Goal: Check status: Check status

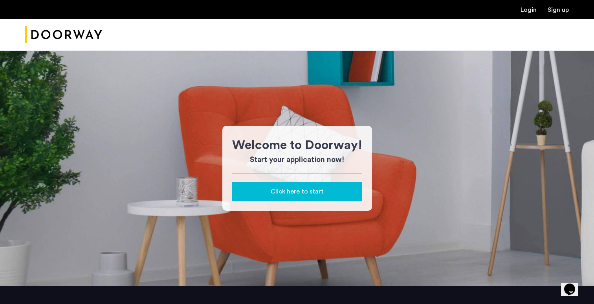
click at [528, 4] on div "Login Sign up" at bounding box center [297, 9] width 594 height 19
click at [528, 16] on div "Login Sign up" at bounding box center [297, 9] width 594 height 19
click at [528, 9] on link "Login" at bounding box center [528, 10] width 16 height 6
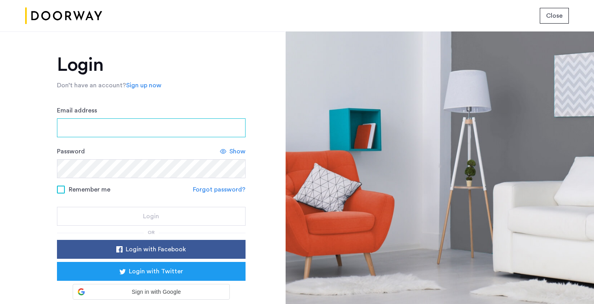
click at [169, 134] on input "Email address" at bounding box center [151, 127] width 189 height 19
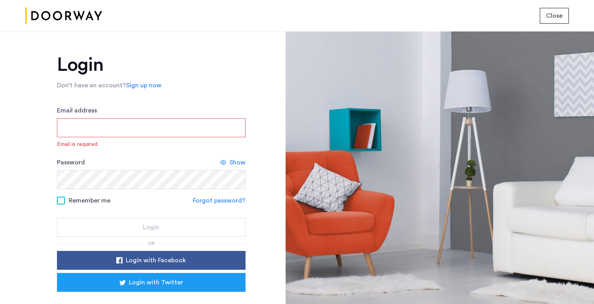
click at [142, 137] on div "Email address Email is required." at bounding box center [151, 127] width 189 height 42
click at [143, 129] on input "Email address" at bounding box center [151, 127] width 189 height 19
click at [143, 129] on input "**********" at bounding box center [151, 127] width 189 height 19
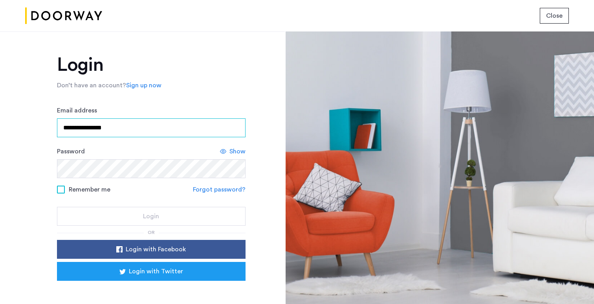
type input "**********"
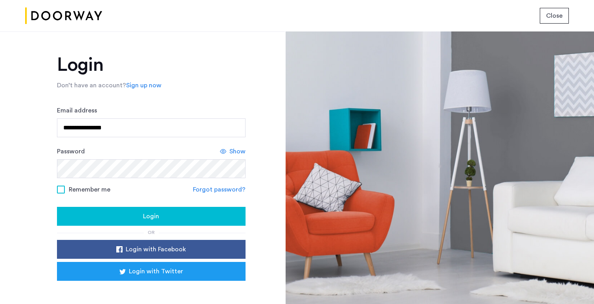
click at [111, 217] on div "Login" at bounding box center [151, 215] width 176 height 9
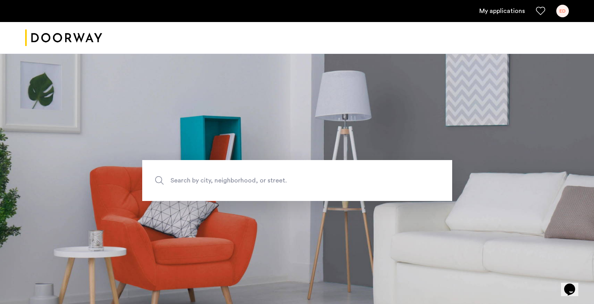
click at [502, 9] on link "My applications" at bounding box center [502, 10] width 46 height 9
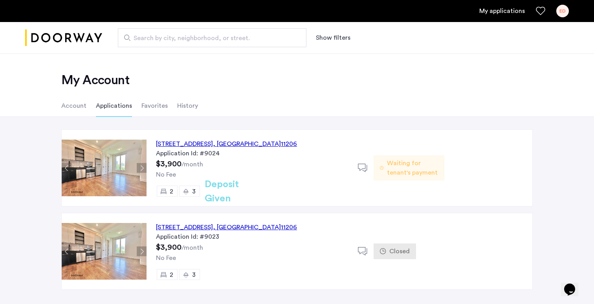
click at [409, 167] on span "Waiting for tenant's payment" at bounding box center [412, 167] width 51 height 19
click at [287, 143] on div "[STREET_ADDRESS]" at bounding box center [226, 143] width 141 height 9
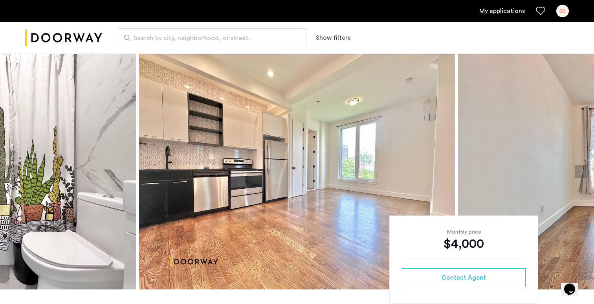
click at [495, 19] on div "My applications ED" at bounding box center [297, 11] width 594 height 22
click at [509, 10] on link "My applications" at bounding box center [502, 10] width 46 height 9
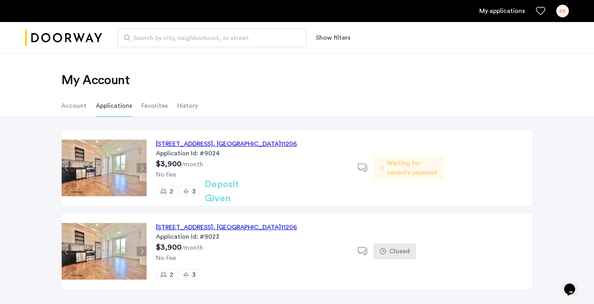
click at [408, 173] on span "Waiting for tenant's payment" at bounding box center [412, 167] width 51 height 19
click at [261, 190] on h2 "Deposit Given" at bounding box center [236, 191] width 62 height 28
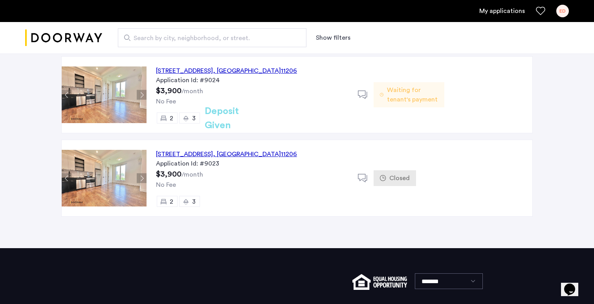
scroll to position [74, 0]
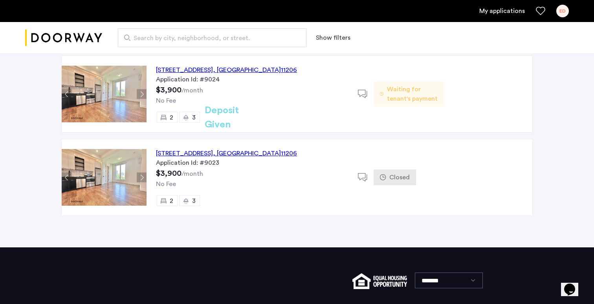
click at [137, 90] on button "Next apartment" at bounding box center [142, 94] width 10 height 10
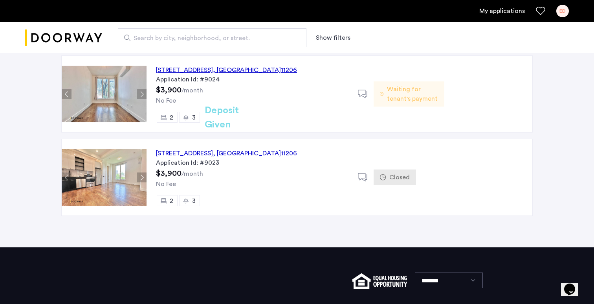
click at [140, 92] on button "Next apartment" at bounding box center [142, 94] width 10 height 10
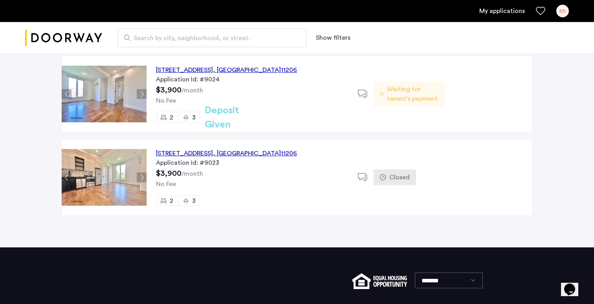
click at [140, 92] on button "Next apartment" at bounding box center [142, 94] width 10 height 10
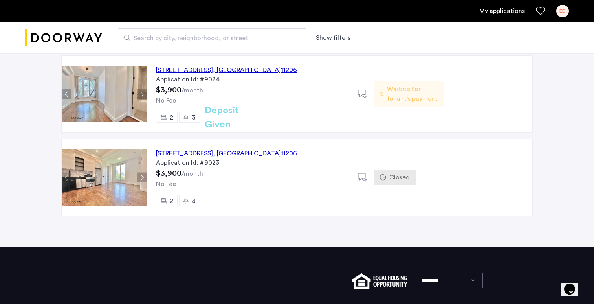
click at [140, 92] on button "Next apartment" at bounding box center [142, 94] width 10 height 10
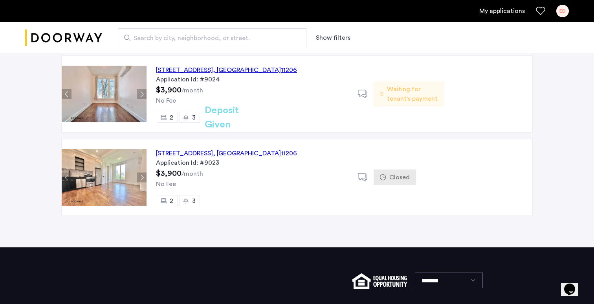
click at [140, 91] on button "Next apartment" at bounding box center [142, 94] width 10 height 10
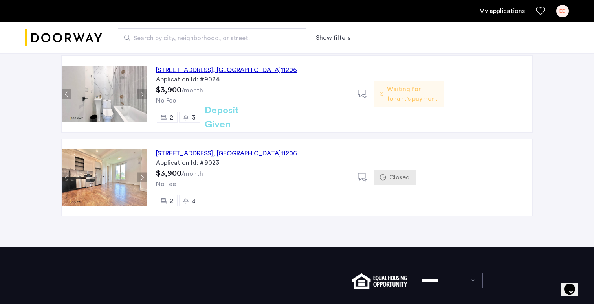
click at [246, 70] on div "[STREET_ADDRESS]" at bounding box center [226, 69] width 141 height 9
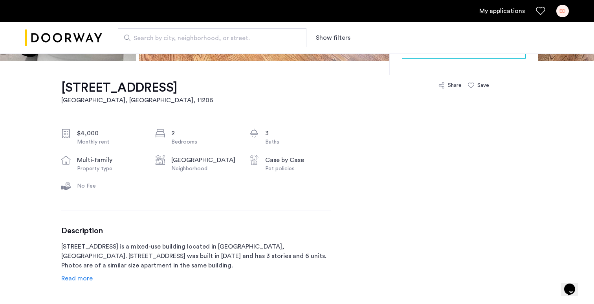
scroll to position [18, 0]
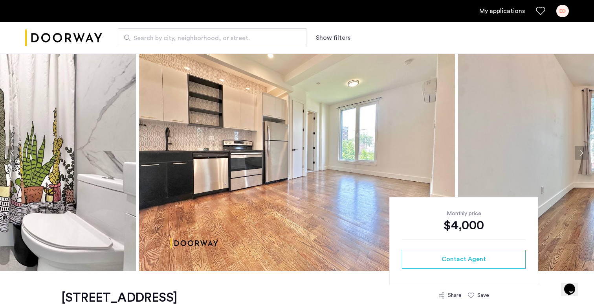
click at [581, 155] on button "Next apartment" at bounding box center [581, 152] width 13 height 13
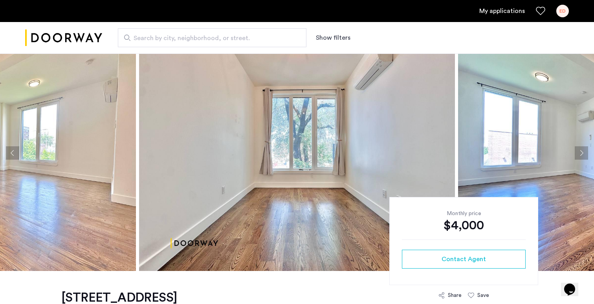
click at [581, 155] on button "Next apartment" at bounding box center [581, 152] width 13 height 13
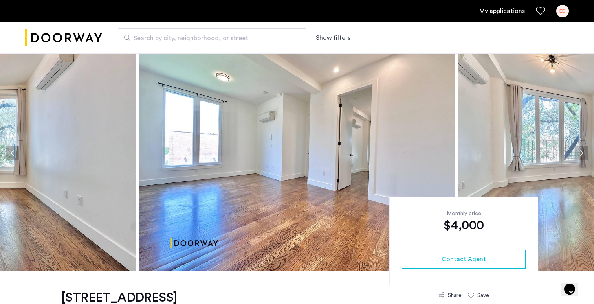
click at [581, 155] on button "Next apartment" at bounding box center [581, 152] width 13 height 13
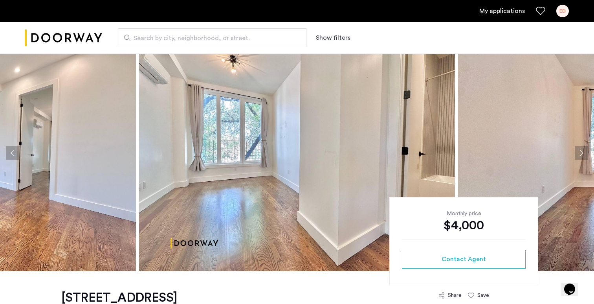
click at [581, 155] on button "Next apartment" at bounding box center [581, 152] width 13 height 13
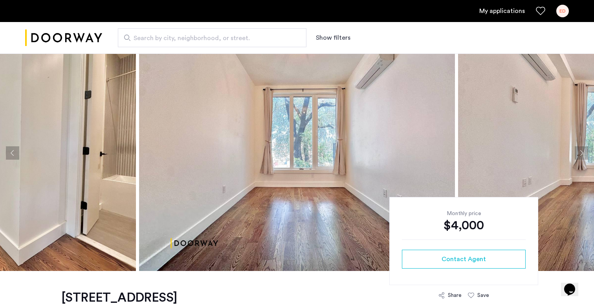
click at [581, 155] on button "Next apartment" at bounding box center [581, 152] width 13 height 13
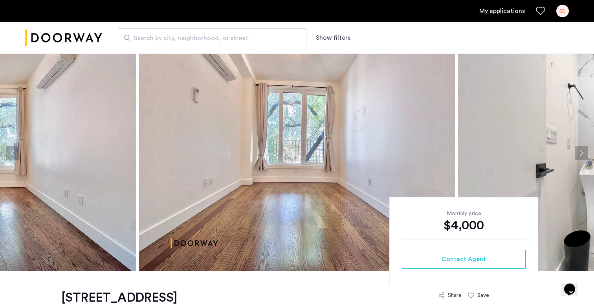
click at [581, 155] on button "Next apartment" at bounding box center [581, 152] width 13 height 13
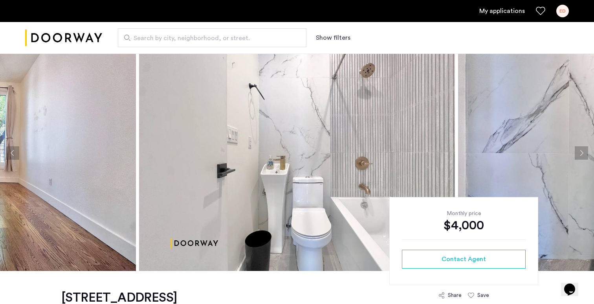
click at [581, 155] on button "Next apartment" at bounding box center [581, 152] width 13 height 13
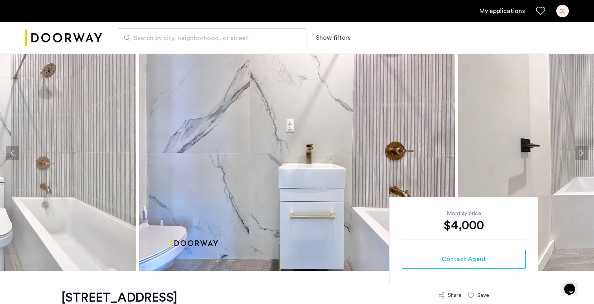
click at [581, 155] on button "Next apartment" at bounding box center [581, 152] width 13 height 13
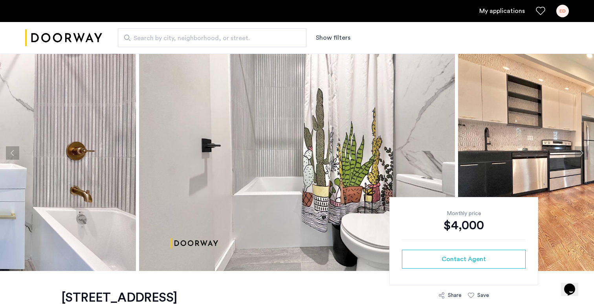
click at [581, 155] on button "Next apartment" at bounding box center [581, 152] width 13 height 13
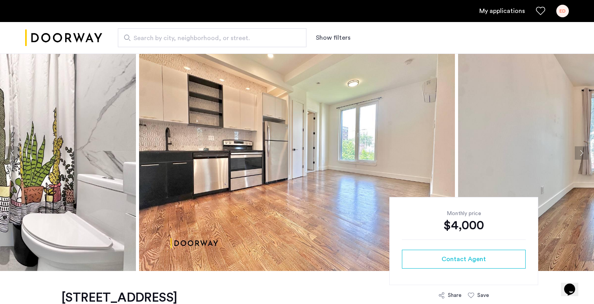
click at [581, 155] on button "Next apartment" at bounding box center [581, 152] width 13 height 13
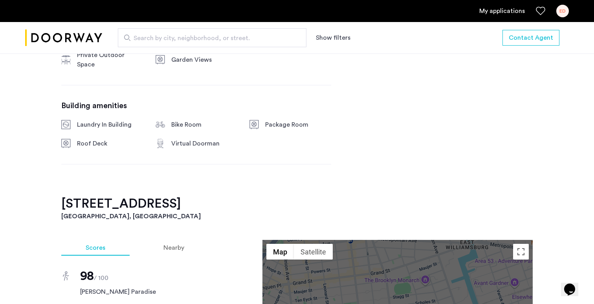
scroll to position [0, 0]
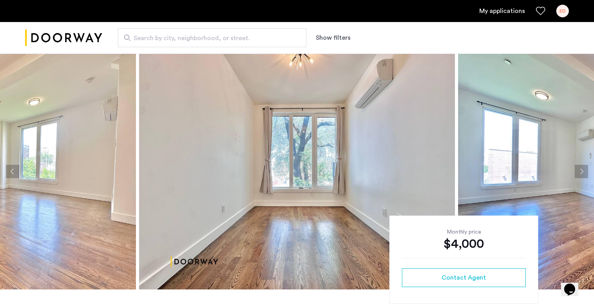
click at [559, 12] on div "ED" at bounding box center [562, 11] width 13 height 13
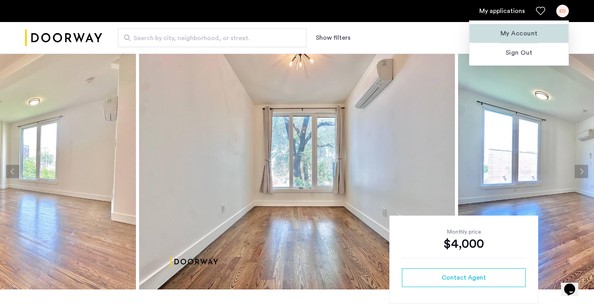
click at [528, 29] on span "My Account" at bounding box center [519, 33] width 86 height 9
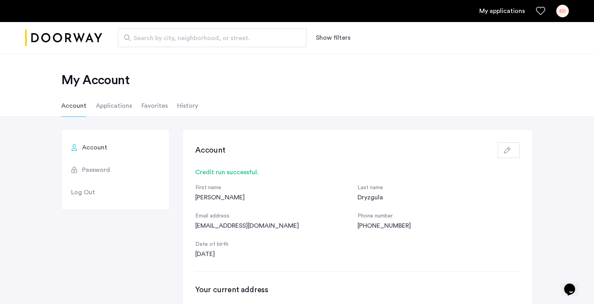
click at [121, 105] on li "Applications" at bounding box center [114, 106] width 36 height 22
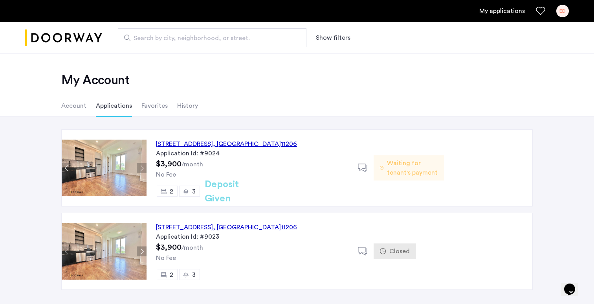
click at [257, 190] on h2 "Deposit Given" at bounding box center [236, 191] width 62 height 28
click at [418, 181] on div "Waiting for tenant's payment" at bounding box center [409, 168] width 70 height 76
click at [382, 169] on icon at bounding box center [382, 168] width 4 height 6
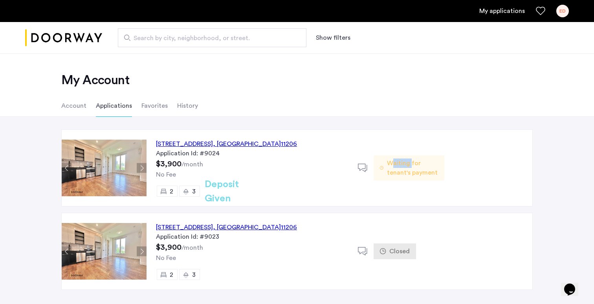
click at [382, 169] on icon at bounding box center [382, 168] width 4 height 6
click at [301, 174] on div "No Fee" at bounding box center [252, 174] width 192 height 9
click at [359, 165] on icon at bounding box center [363, 168] width 10 height 10
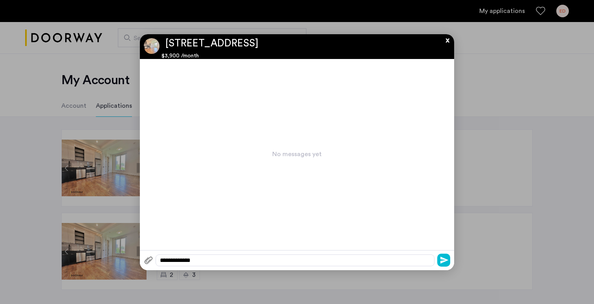
click at [445, 36] on button "x" at bounding box center [446, 38] width 12 height 9
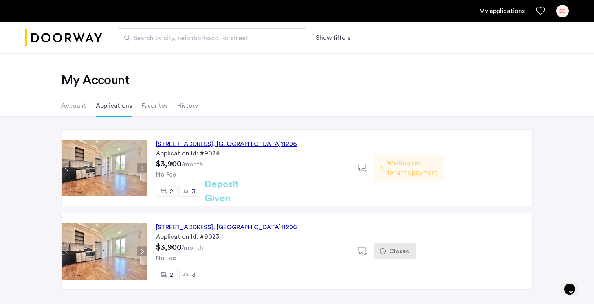
click at [103, 159] on img at bounding box center [104, 167] width 85 height 57
click at [531, 12] on ul "My applications ED" at bounding box center [297, 11] width 544 height 13
click at [534, 12] on ul "My applications ED" at bounding box center [297, 11] width 544 height 13
click at [544, 12] on use "Favorites" at bounding box center [540, 11] width 9 height 8
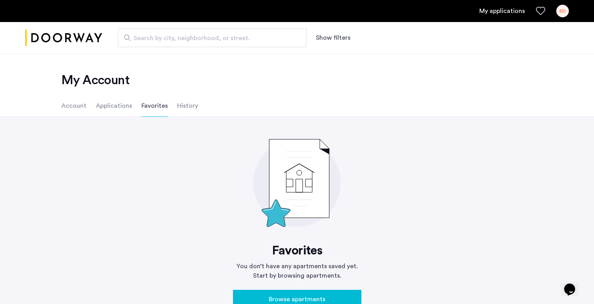
click at [514, 12] on link "My applications" at bounding box center [502, 10] width 46 height 9
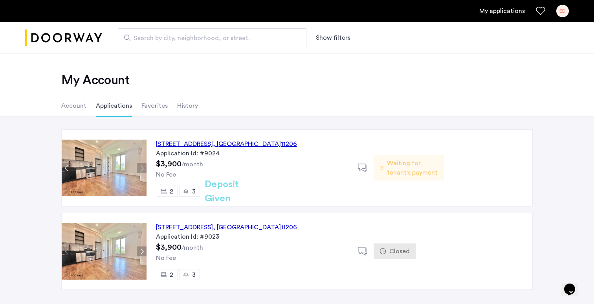
click at [514, 12] on link "My applications" at bounding box center [502, 10] width 46 height 9
click at [65, 108] on li "Account" at bounding box center [73, 106] width 25 height 22
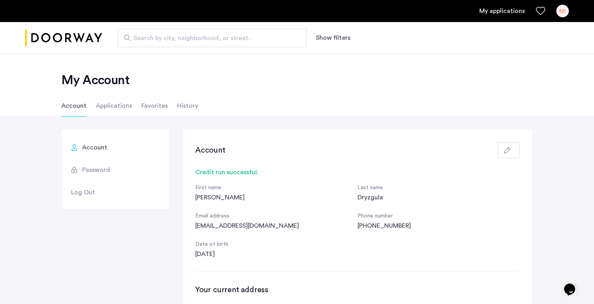
click at [133, 104] on ul "Account Applications Favorites History" at bounding box center [296, 106] width 495 height 22
click at [119, 101] on li "Applications" at bounding box center [114, 106] width 36 height 22
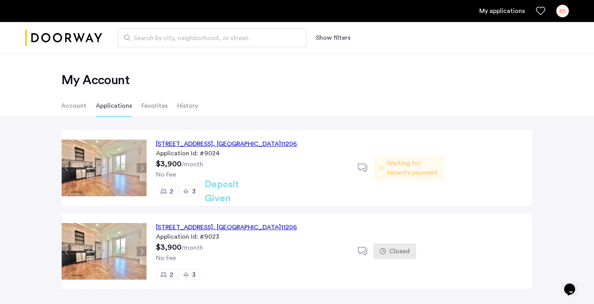
click at [82, 106] on li "Account" at bounding box center [73, 106] width 25 height 22
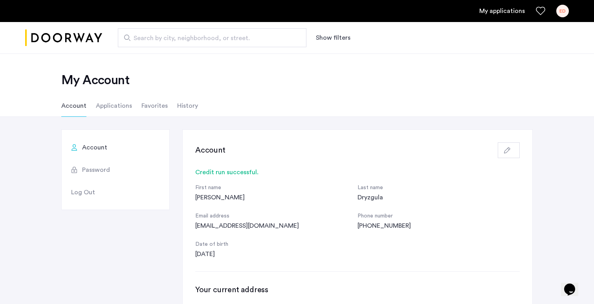
click at [113, 103] on li "Applications" at bounding box center [114, 106] width 36 height 22
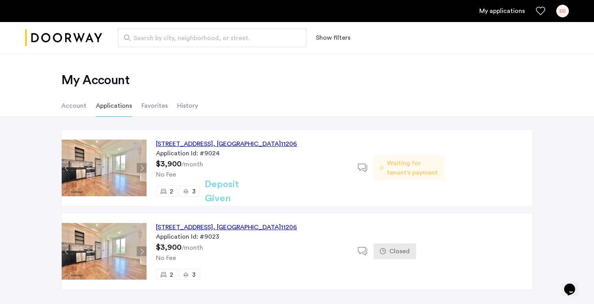
click at [175, 166] on span "$3,900" at bounding box center [169, 164] width 26 height 8
click at [193, 148] on div "315 Bushwick Avenue, Unit 2B, Brooklyn , NY 11206" at bounding box center [226, 143] width 141 height 9
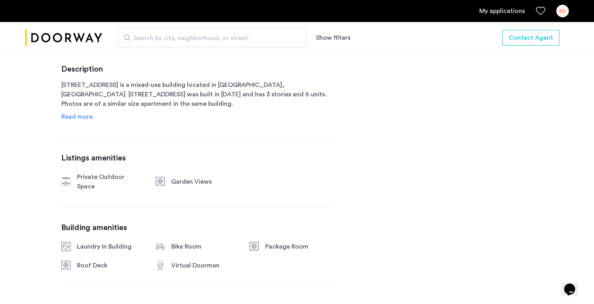
scroll to position [370, 0]
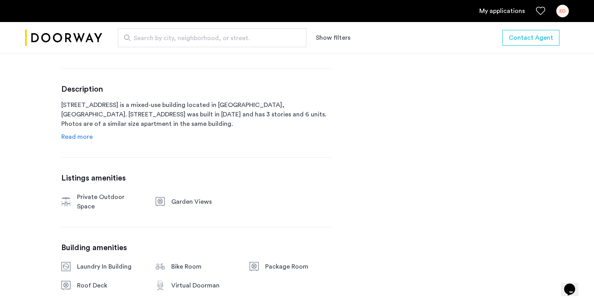
click at [69, 140] on span "Read more" at bounding box center [76, 137] width 31 height 6
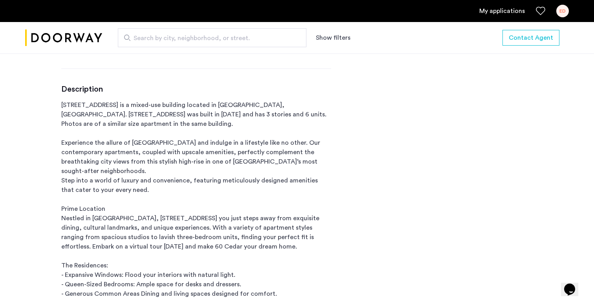
scroll to position [371, 0]
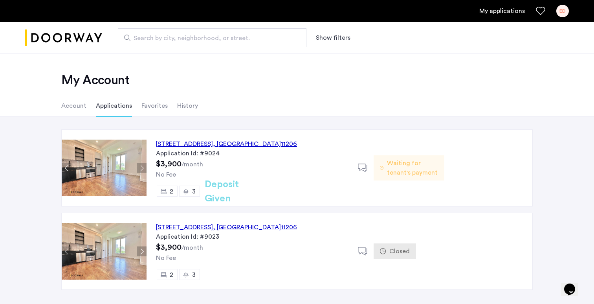
scroll to position [2, 0]
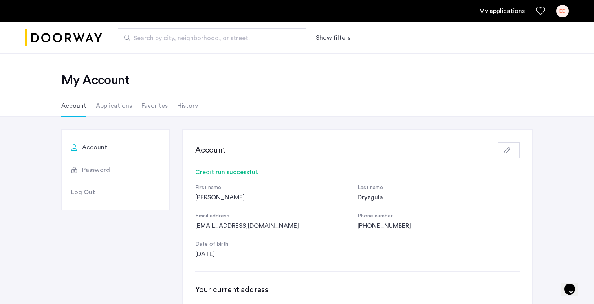
click at [120, 110] on li "Applications" at bounding box center [114, 106] width 36 height 22
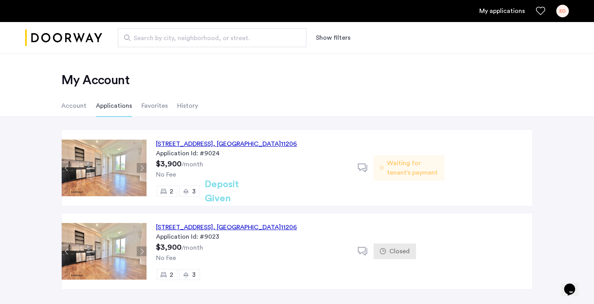
click at [74, 34] on img "Cazamio logo" at bounding box center [63, 37] width 77 height 29
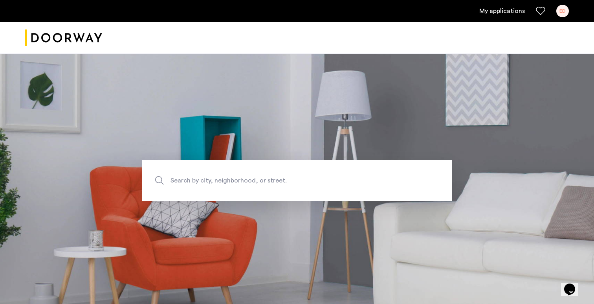
click at [561, 8] on div "ED" at bounding box center [562, 11] width 13 height 13
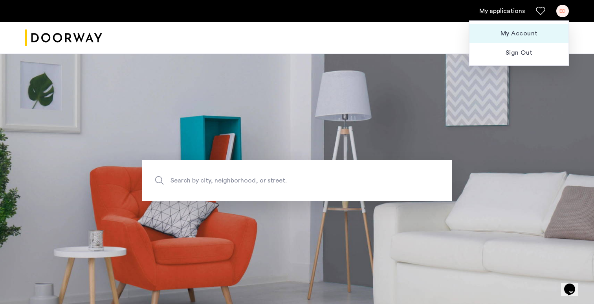
click at [530, 34] on span "My Account" at bounding box center [519, 33] width 86 height 9
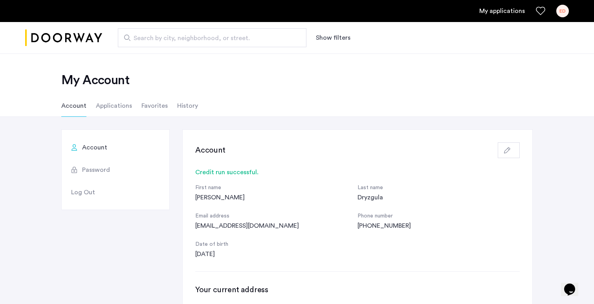
click at [509, 15] on link "My applications" at bounding box center [502, 10] width 46 height 9
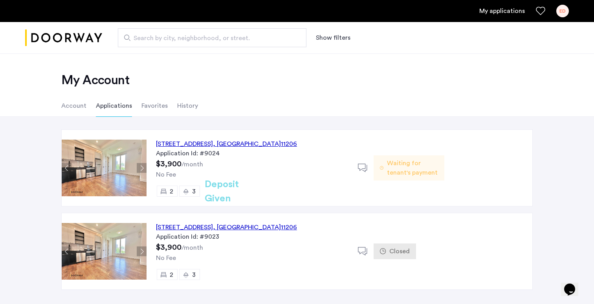
click at [107, 39] on div "Search by city, neighborhood, or street. Show filters" at bounding box center [335, 37] width 467 height 19
click at [385, 175] on div "Waiting for tenant's payment" at bounding box center [409, 167] width 70 height 25
click at [254, 190] on h2 "Deposit Given" at bounding box center [236, 191] width 62 height 28
click at [195, 160] on div "315 Bushwick Avenue, Unit 2B, Brooklyn , NY 11206 Application Id: #9024 $3,900 …" at bounding box center [252, 168] width 211 height 76
click at [37, 44] on img "Cazamio logo" at bounding box center [63, 37] width 77 height 29
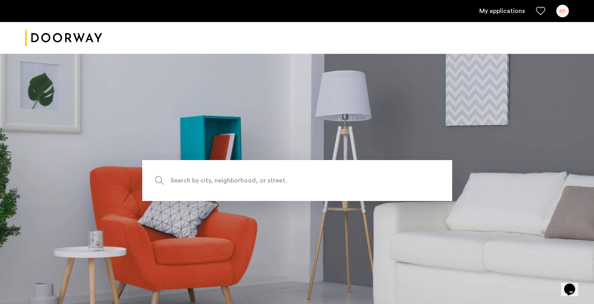
click at [37, 44] on img "Cazamio logo" at bounding box center [63, 37] width 77 height 29
click at [544, 13] on icon "Favorites" at bounding box center [540, 10] width 9 height 9
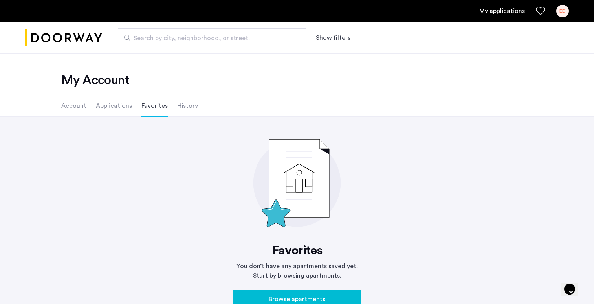
click at [182, 110] on li "History" at bounding box center [187, 106] width 21 height 22
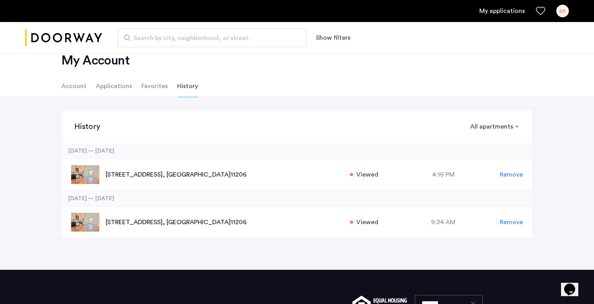
scroll to position [16, 0]
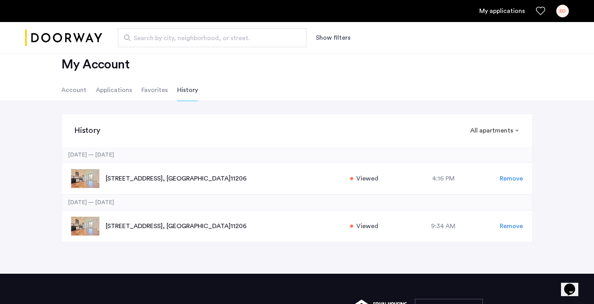
click at [154, 93] on li "Favorites" at bounding box center [154, 90] width 26 height 22
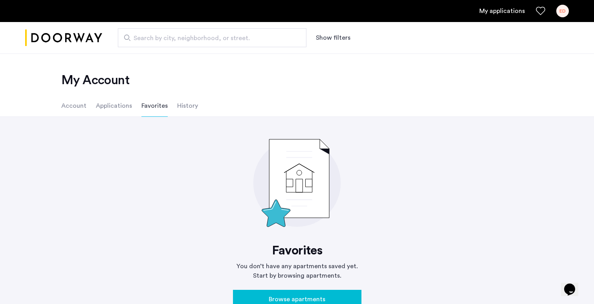
click at [111, 107] on li "Applications" at bounding box center [114, 106] width 36 height 22
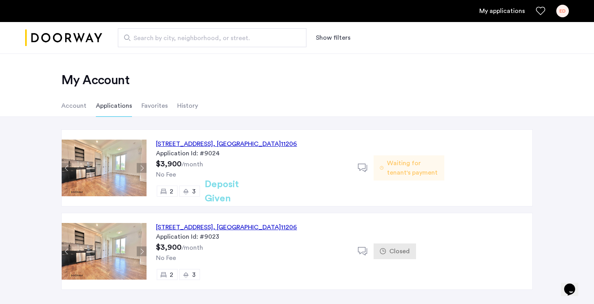
click at [79, 104] on li "Account" at bounding box center [73, 106] width 25 height 22
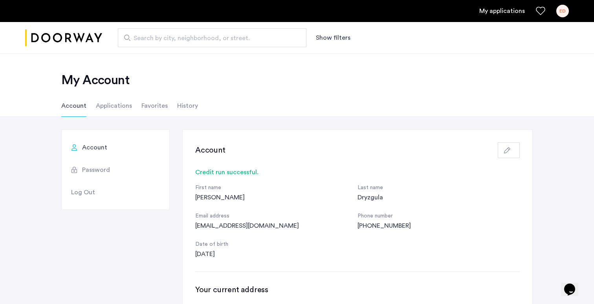
click at [115, 111] on li "Applications" at bounding box center [114, 106] width 36 height 22
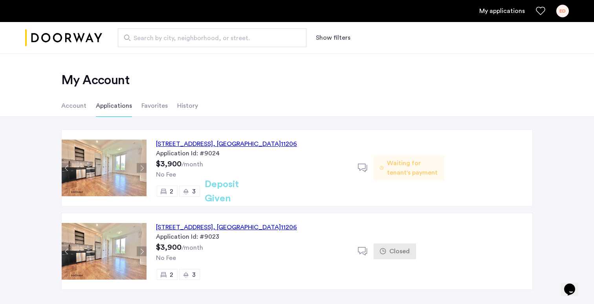
click at [515, 12] on link "My applications" at bounding box center [502, 10] width 46 height 9
click at [129, 169] on img at bounding box center [104, 167] width 85 height 57
click at [181, 144] on div "315 Bushwick Avenue, Unit 2B, Brooklyn , NY 11206" at bounding box center [226, 143] width 141 height 9
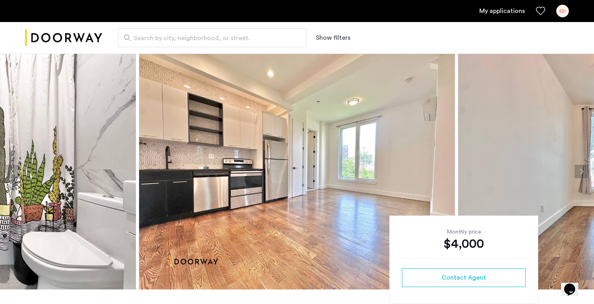
click at [429, 45] on div "Search by city, neighborhood, or street. Show filters" at bounding box center [335, 37] width 467 height 19
click at [492, 11] on link "My applications" at bounding box center [502, 10] width 46 height 9
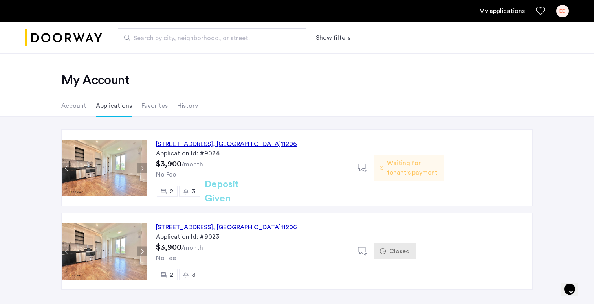
click at [267, 141] on span ", [GEOGRAPHIC_DATA]" at bounding box center [247, 144] width 68 height 6
click at [195, 187] on div "3" at bounding box center [189, 190] width 21 height 11
click at [134, 165] on img at bounding box center [104, 167] width 85 height 57
click at [124, 165] on img at bounding box center [104, 167] width 85 height 57
click at [387, 166] on span "Waiting for tenant's payment" at bounding box center [412, 167] width 51 height 19
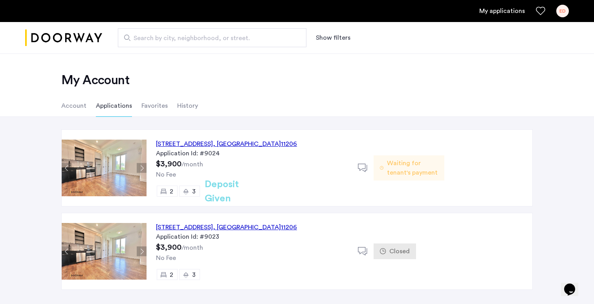
click at [384, 167] on div "Waiting for tenant's payment" at bounding box center [409, 167] width 70 height 25
click at [348, 177] on div "315 Bushwick Avenue, Unit 2B, Brooklyn , NY 11206 Application Id: #9024 $3,900 …" at bounding box center [252, 168] width 211 height 76
